Goal: Task Accomplishment & Management: Use online tool/utility

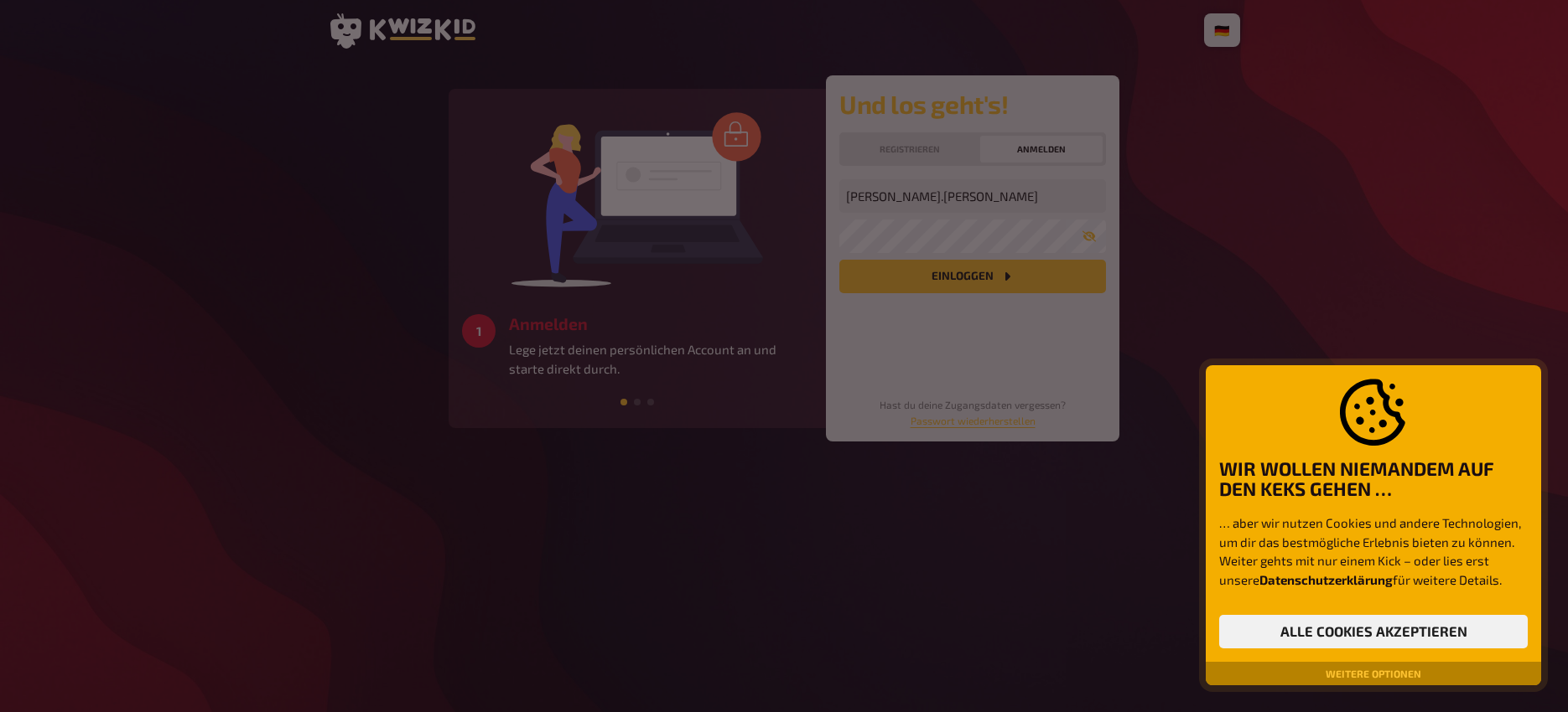
click at [934, 280] on div at bounding box center [784, 356] width 1568 height 712
drag, startPoint x: 1406, startPoint y: 638, endPoint x: 1250, endPoint y: 487, distance: 217.1
click at [1405, 638] on button "Alle Cookies akzeptieren" at bounding box center [1373, 632] width 308 height 33
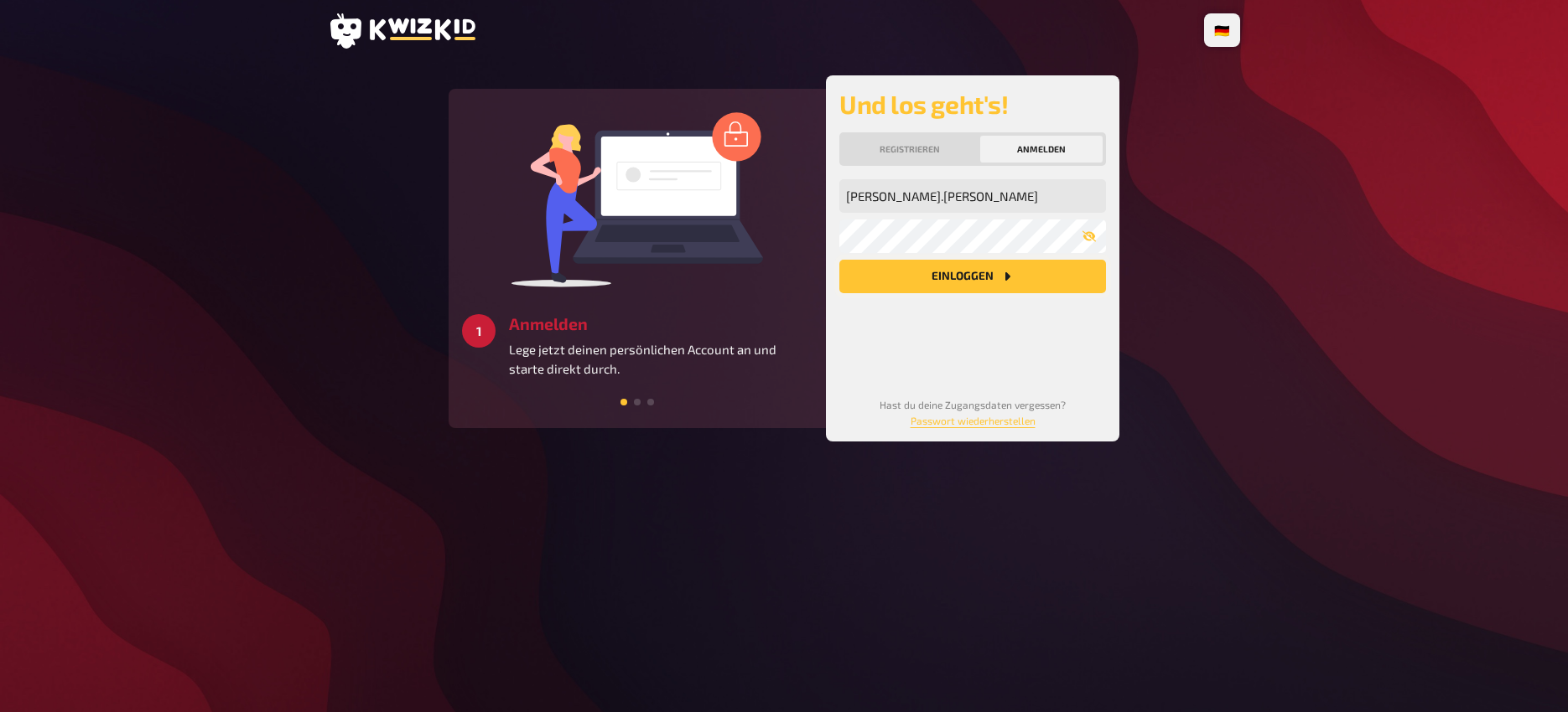
click at [993, 280] on button "Einloggen" at bounding box center [973, 276] width 267 height 33
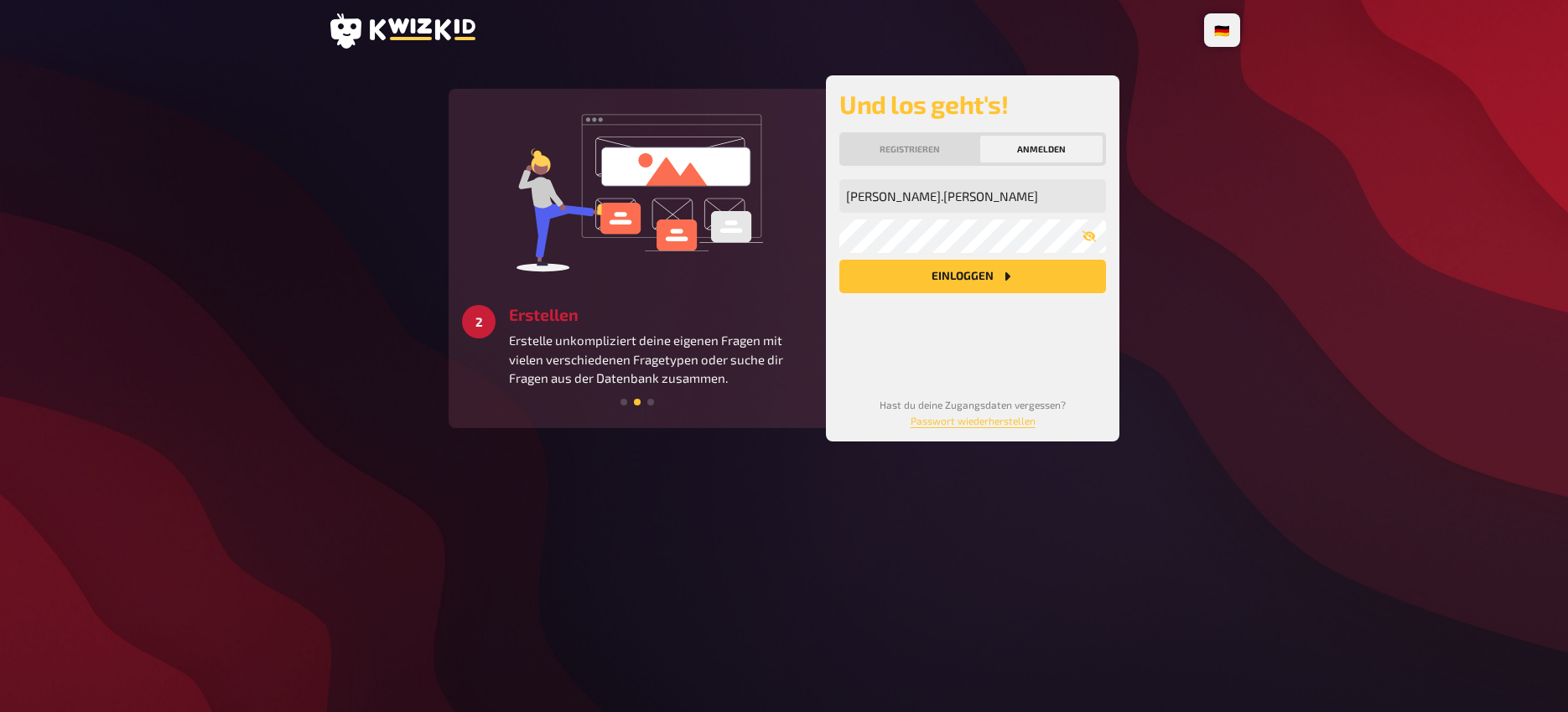
click at [976, 279] on button "Einloggen" at bounding box center [973, 276] width 267 height 33
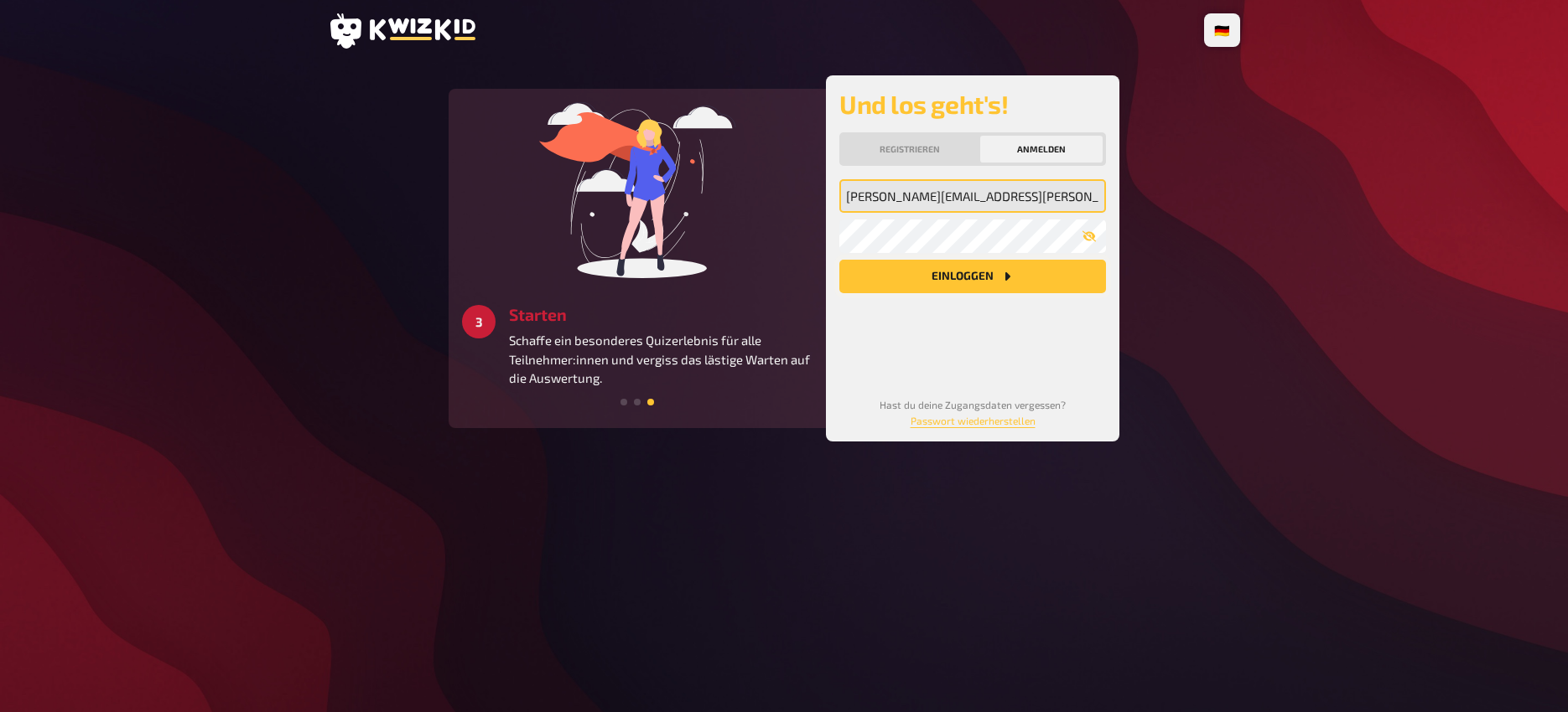
type input "[PERSON_NAME][EMAIL_ADDRESS][PERSON_NAME][DOMAIN_NAME]"
click at [1017, 277] on button "Einloggen" at bounding box center [973, 276] width 267 height 33
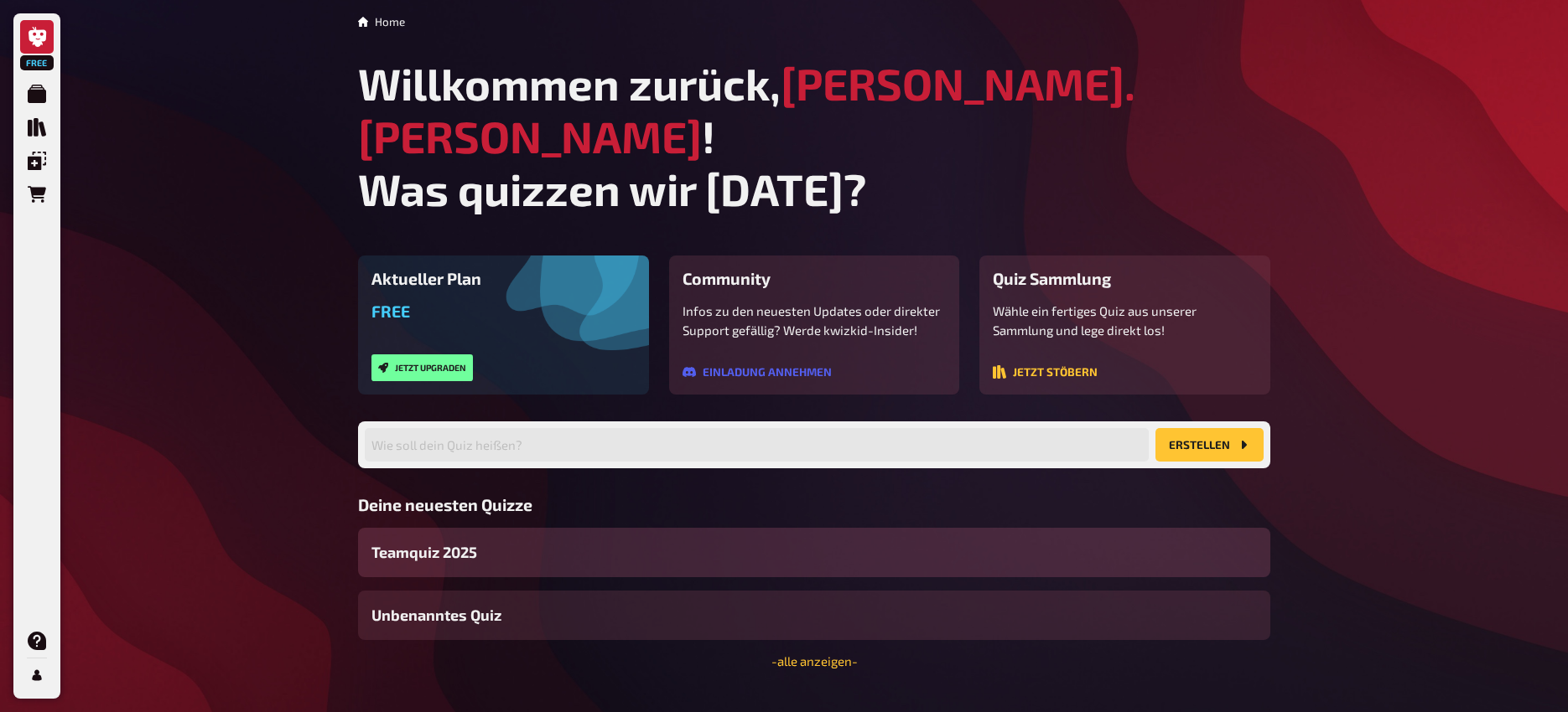
click at [447, 542] on span "Teamquiz 2025" at bounding box center [424, 553] width 106 height 23
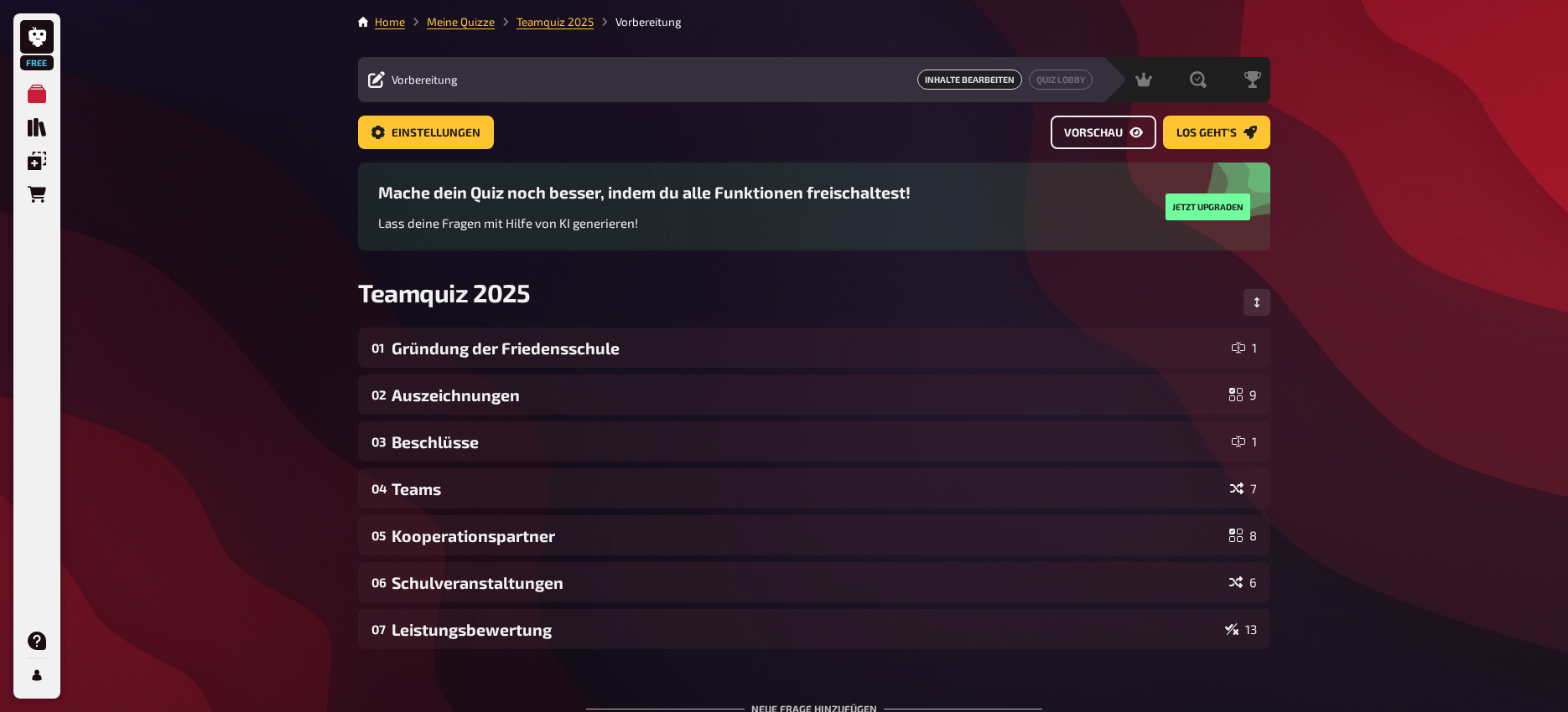
click at [1087, 137] on span "Vorschau" at bounding box center [1093, 132] width 59 height 12
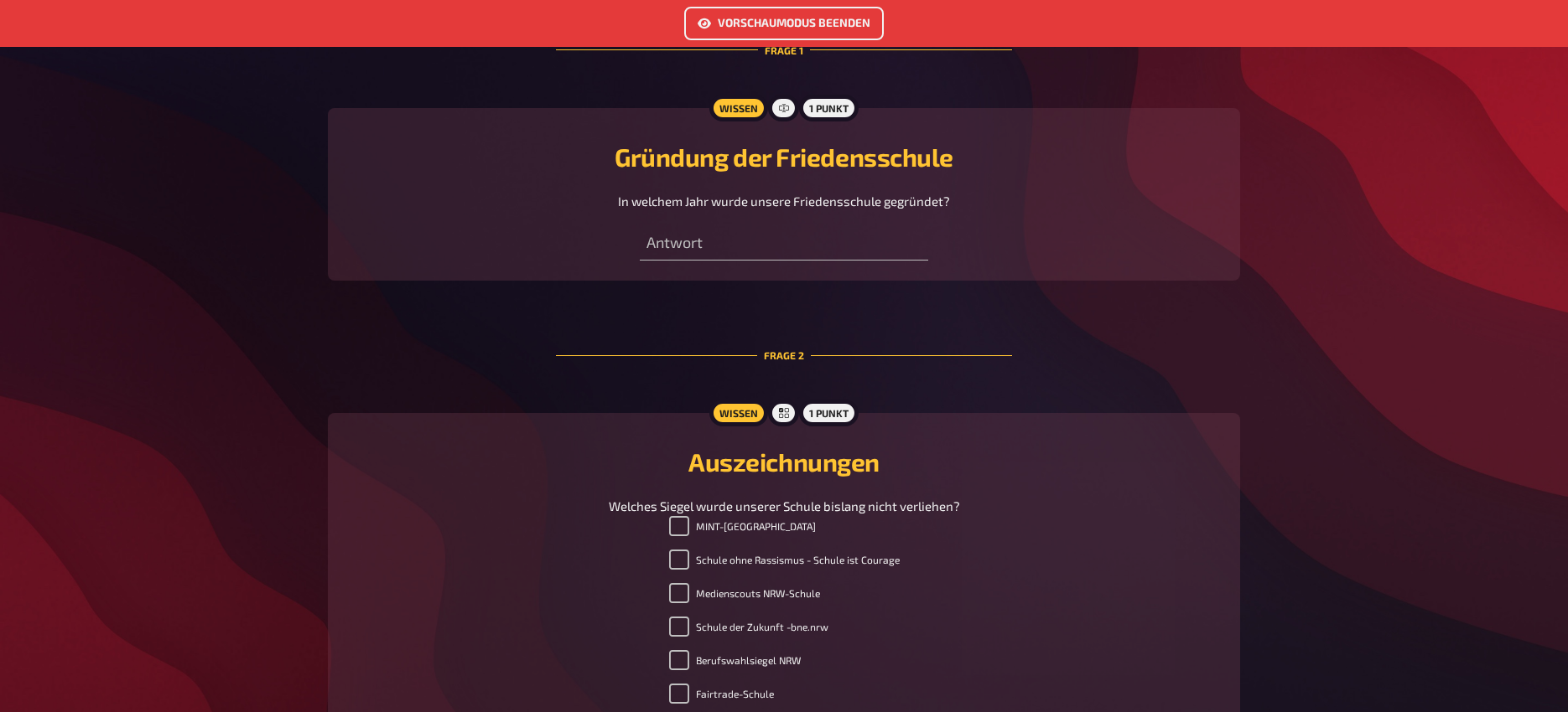
scroll to position [459, 0]
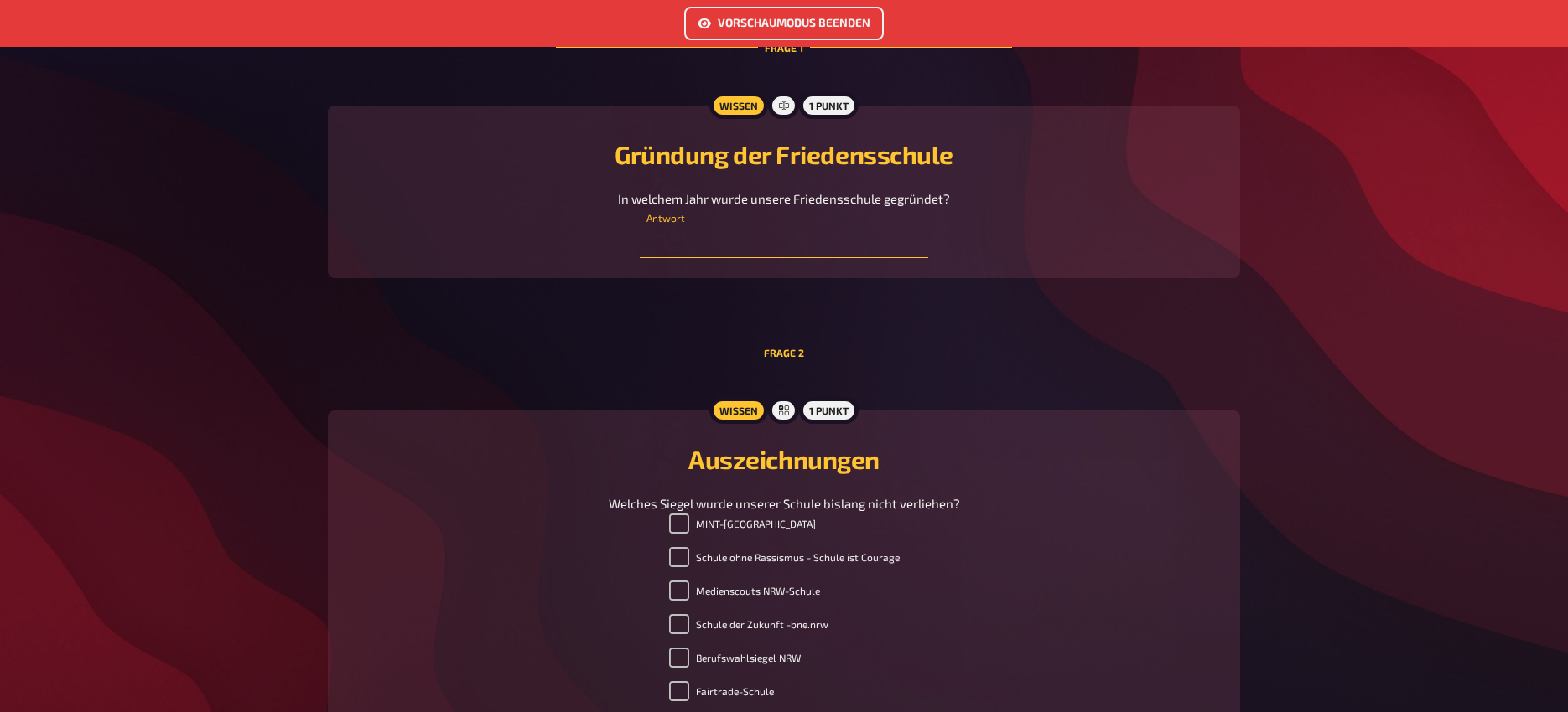
click at [673, 238] on input "text" at bounding box center [783, 241] width 288 height 33
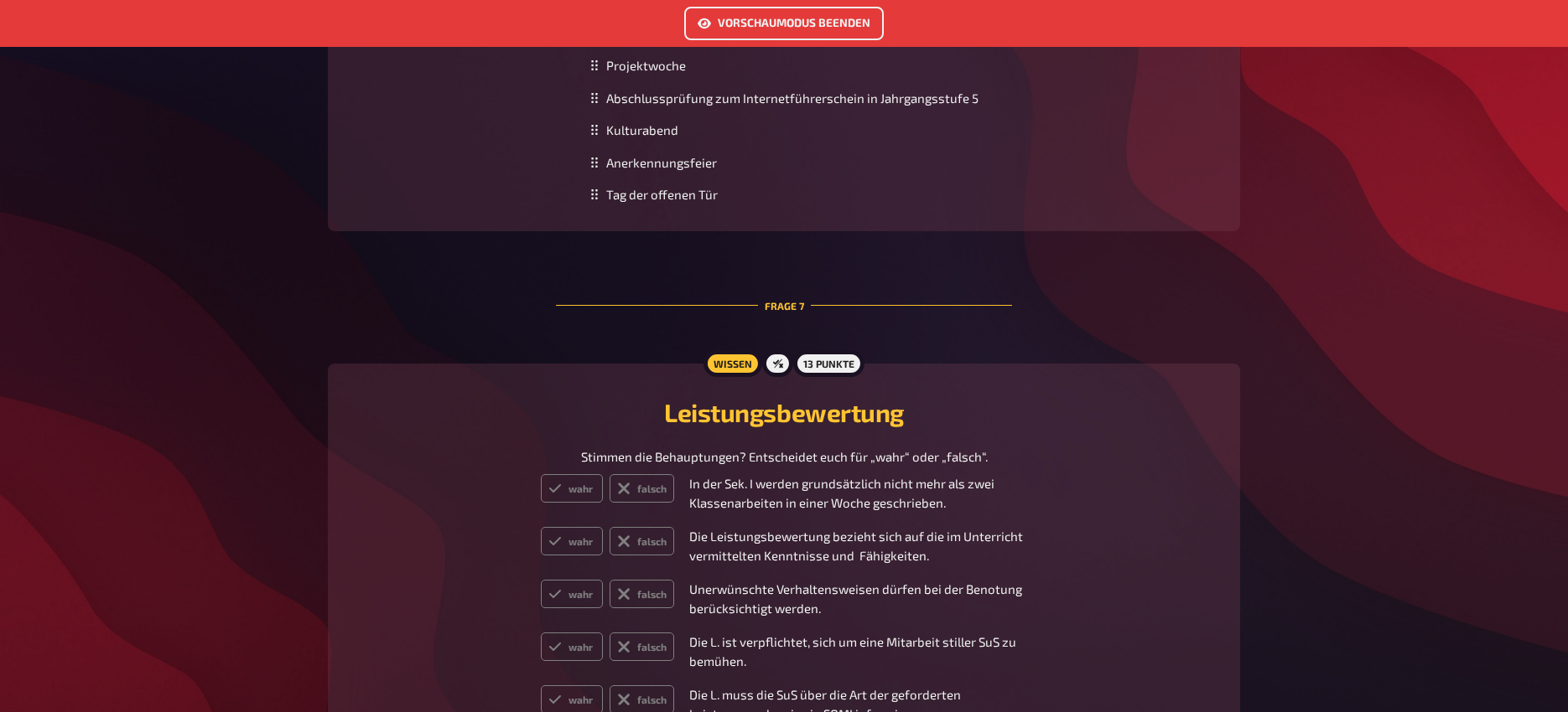
scroll to position [2785, 0]
